Goal: Transaction & Acquisition: Purchase product/service

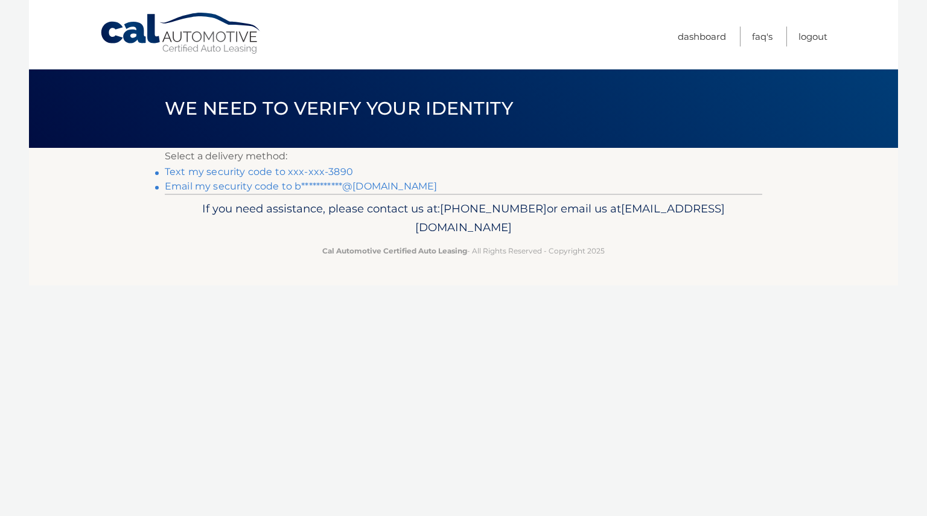
click at [273, 174] on link "Text my security code to xxx-xxx-3890" at bounding box center [259, 171] width 188 height 11
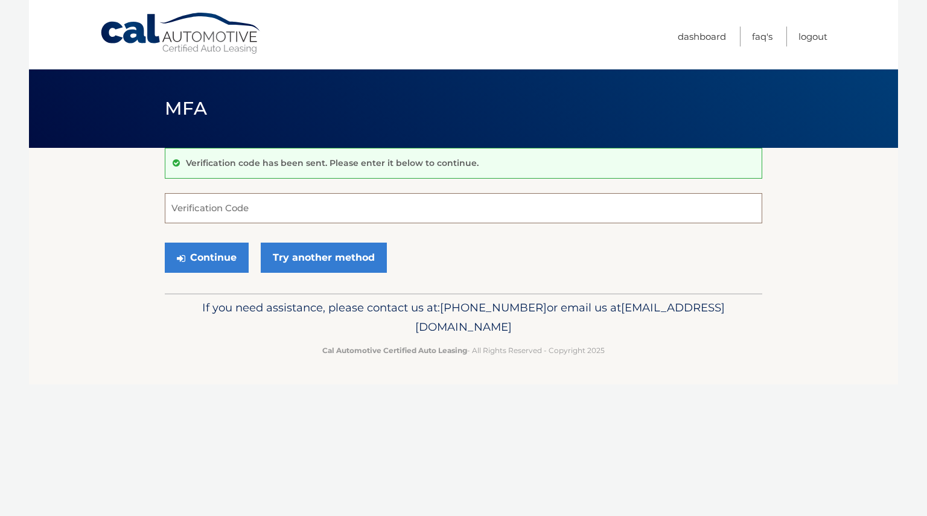
click at [243, 209] on input "Verification Code" at bounding box center [464, 208] width 598 height 30
type input "225652"
click at [205, 255] on button "Continue" at bounding box center [207, 258] width 84 height 30
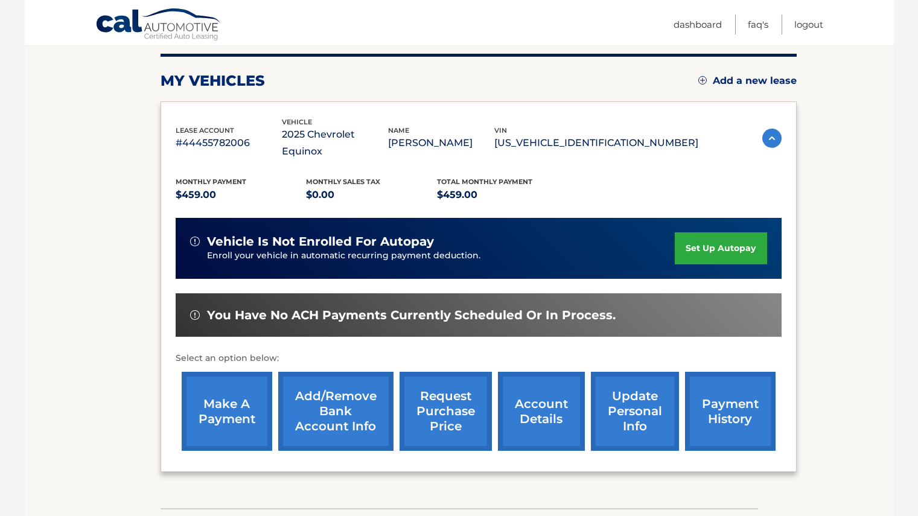
scroll to position [181, 0]
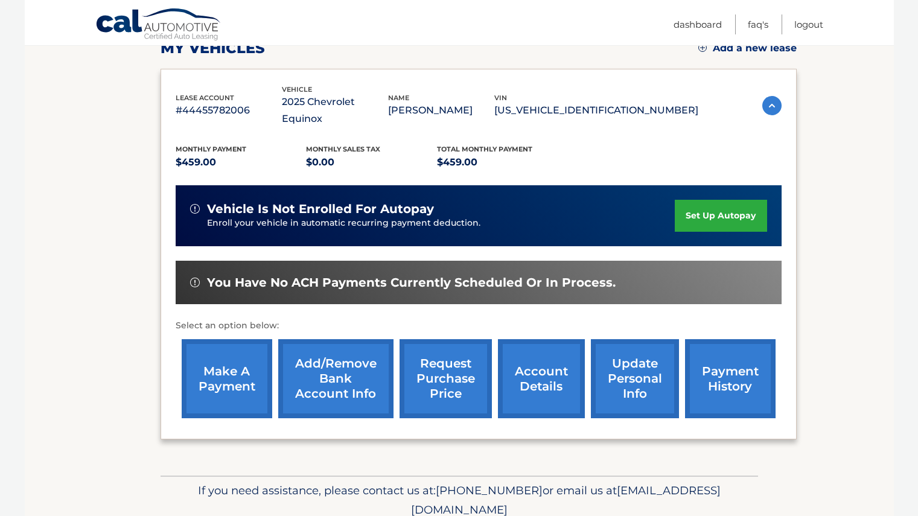
click at [201, 369] on link "make a payment" at bounding box center [227, 378] width 91 height 79
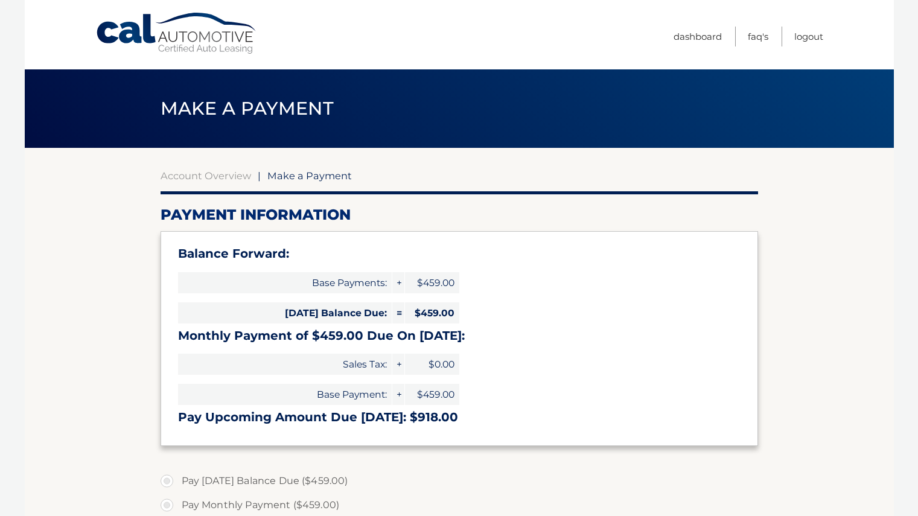
select select "MDhiYzQ1ZjItNjg1MC00ZTI2LTlhY2QtMDQ2ZTJiMmM1N2U2"
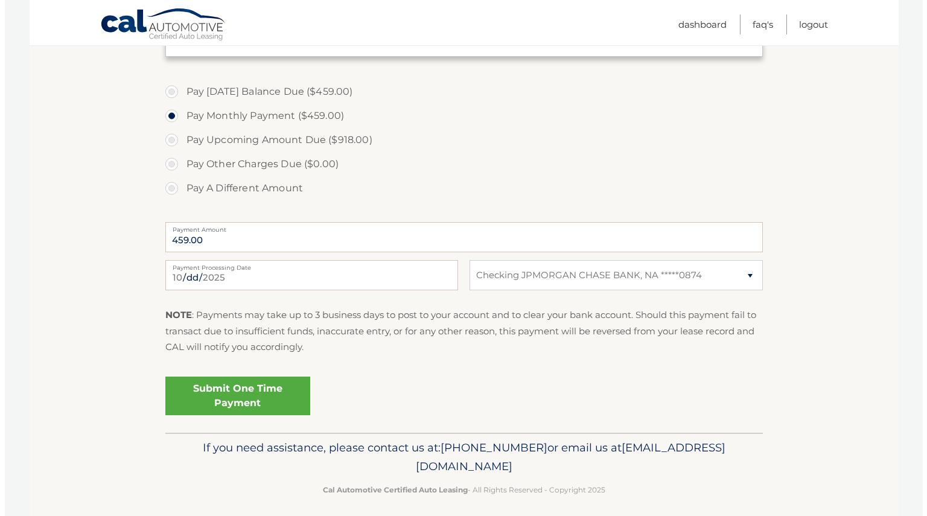
scroll to position [398, 0]
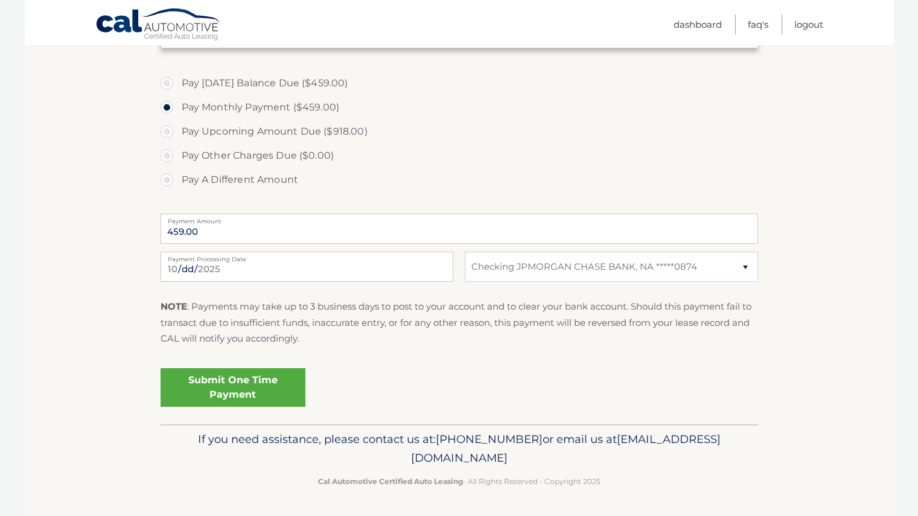
click at [230, 384] on link "Submit One Time Payment" at bounding box center [233, 387] width 145 height 39
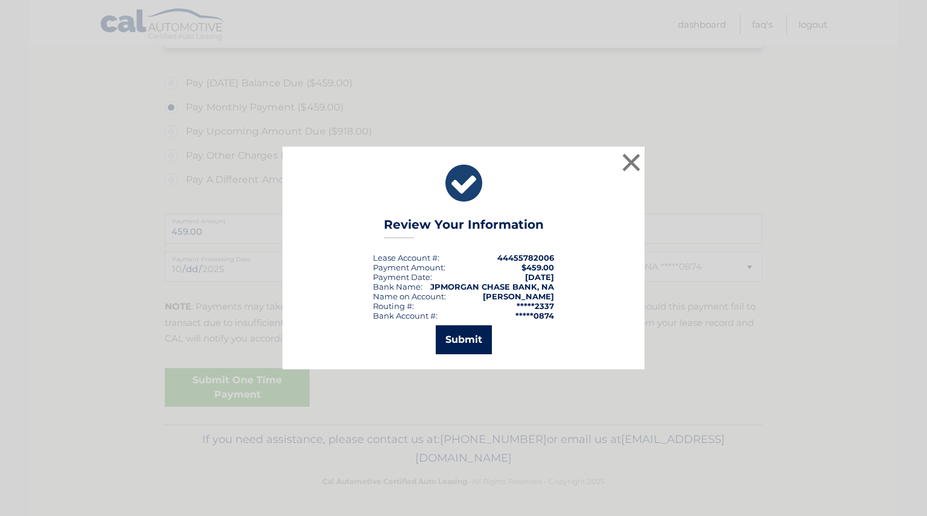
click at [458, 336] on button "Submit" at bounding box center [464, 339] width 56 height 29
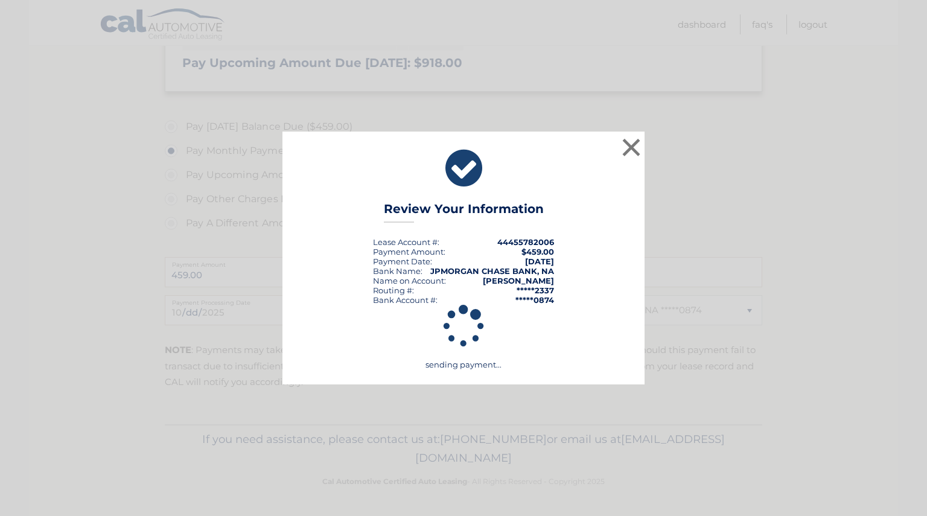
scroll to position [354, 0]
